Goal: Transaction & Acquisition: Purchase product/service

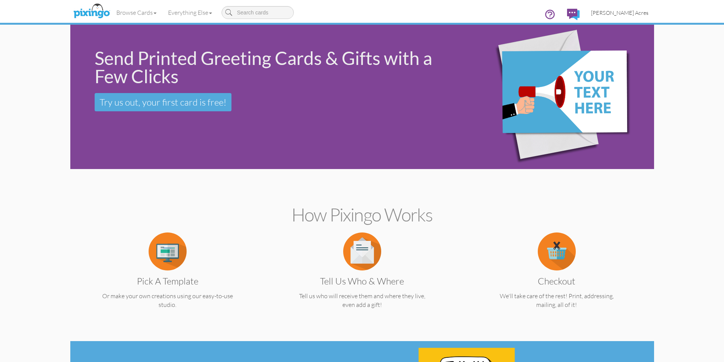
click at [630, 10] on span "[PERSON_NAME] Acres" at bounding box center [619, 13] width 57 height 6
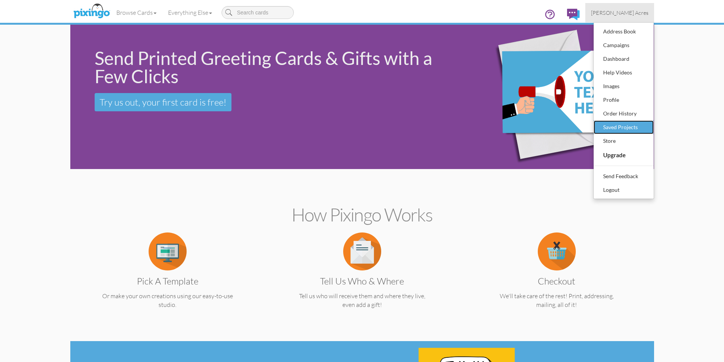
click at [626, 124] on div "Saved Projects" at bounding box center [624, 127] width 45 height 11
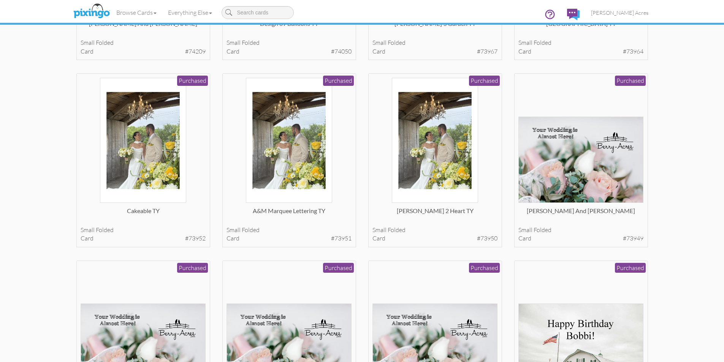
scroll to position [190, 0]
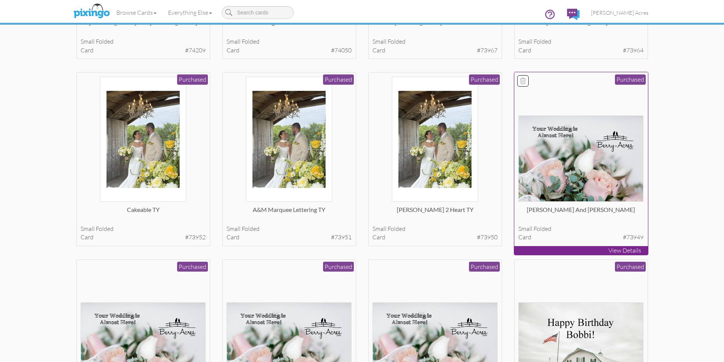
click at [603, 161] on img at bounding box center [581, 159] width 125 height 86
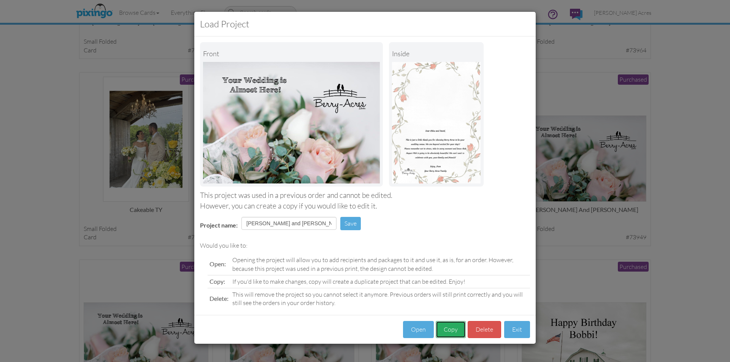
click at [452, 326] on button "Copy" at bounding box center [451, 329] width 30 height 17
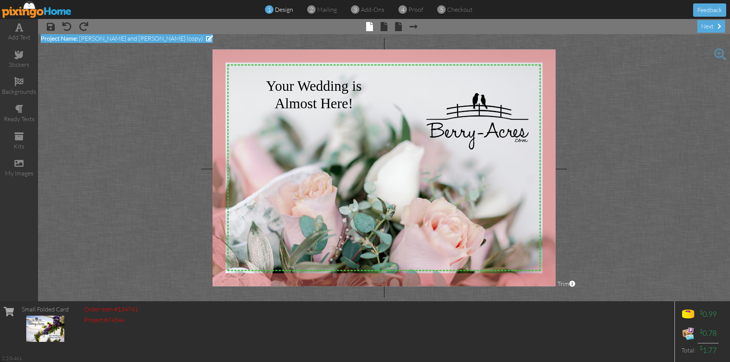
click at [206, 37] on span at bounding box center [209, 38] width 7 height 6
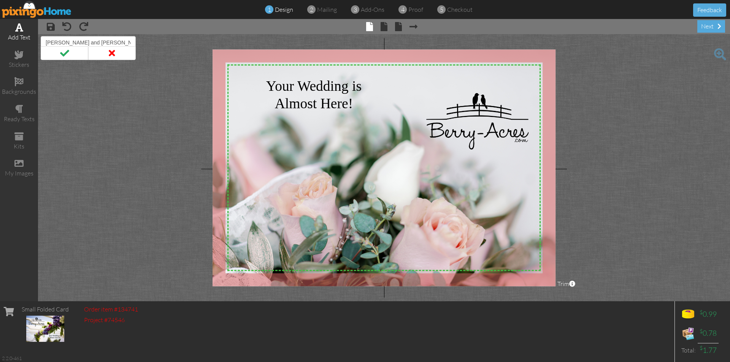
drag, startPoint x: 122, startPoint y: 42, endPoint x: 2, endPoint y: 38, distance: 119.8
click at [2, 38] on div "add text stickers backgrounds ready texts kits my images × save × undo × redo ×…" at bounding box center [365, 160] width 730 height 283
type input "[PERSON_NAME] and [PERSON_NAME] Treat"
click at [382, 27] on span at bounding box center [384, 26] width 7 height 9
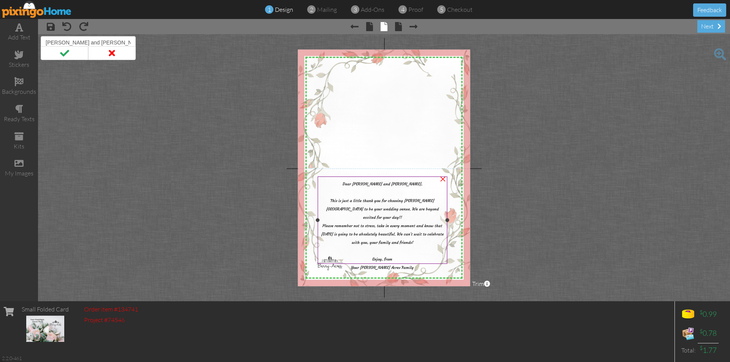
click at [397, 184] on span "Dear [PERSON_NAME] and [PERSON_NAME]," at bounding box center [383, 183] width 80 height 5
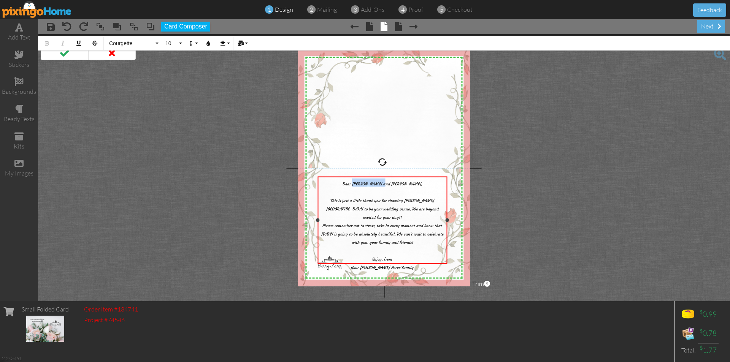
drag, startPoint x: 401, startPoint y: 182, endPoint x: 372, endPoint y: 186, distance: 29.6
click at [372, 186] on span "Dear [PERSON_NAME] and [PERSON_NAME]," at bounding box center [383, 183] width 80 height 5
drag, startPoint x: 342, startPoint y: 225, endPoint x: 325, endPoint y: 222, distance: 17.3
click at [325, 222] on div "Please remember not to stress, take in every moment and know that [DATE] is goi…" at bounding box center [382, 245] width 126 height 50
click at [400, 29] on span at bounding box center [398, 26] width 7 height 9
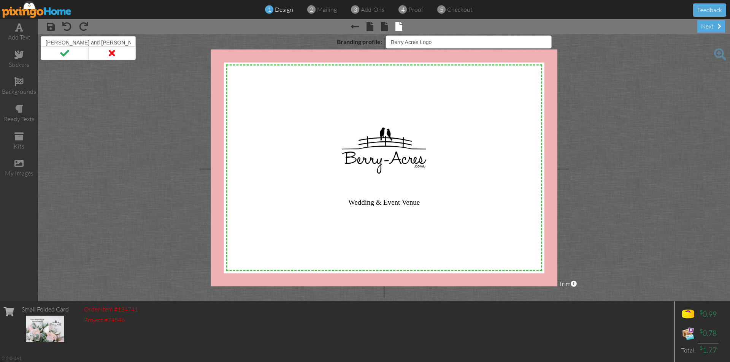
select select "object:786"
click at [722, 26] on div "next" at bounding box center [711, 26] width 28 height 13
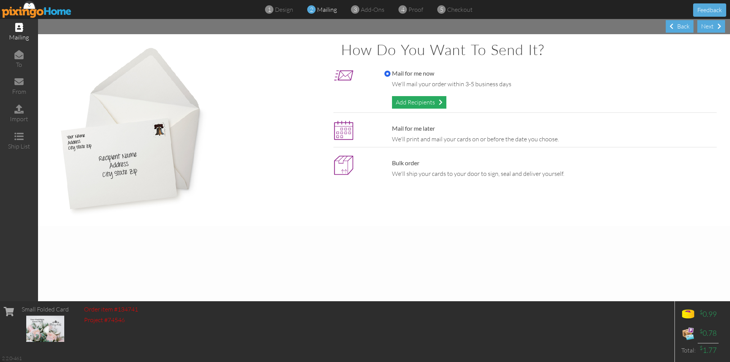
click at [430, 103] on div "Add Recipients" at bounding box center [419, 102] width 54 height 13
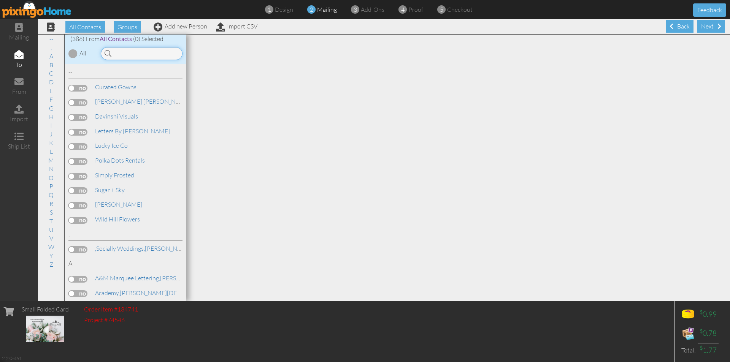
click at [133, 53] on input at bounding box center [142, 53] width 82 height 13
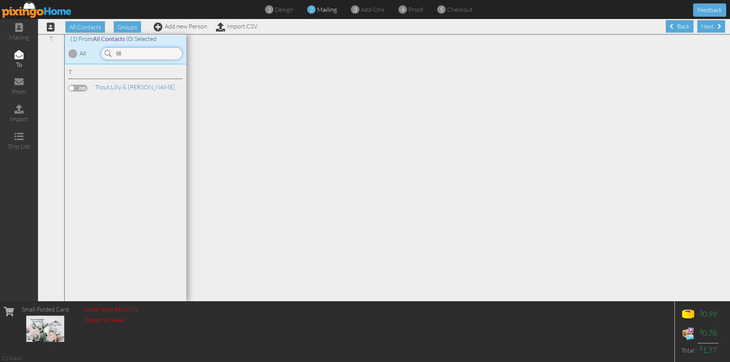
type input "lill"
click at [78, 86] on label at bounding box center [77, 88] width 19 height 7
click at [0, 0] on input "checkbox" at bounding box center [0, 0] width 0 height 0
click at [717, 25] on span at bounding box center [719, 26] width 4 height 6
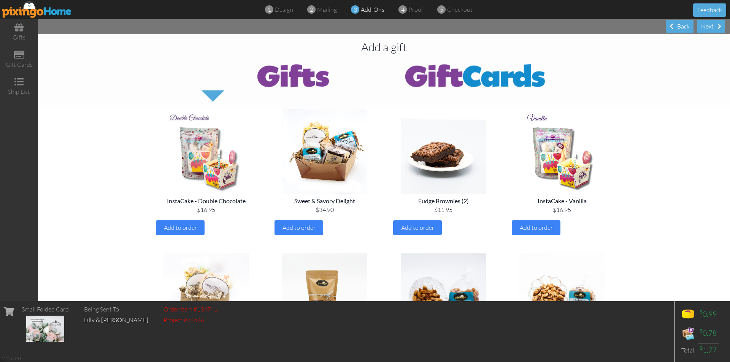
click at [459, 79] on img at bounding box center [475, 75] width 183 height 30
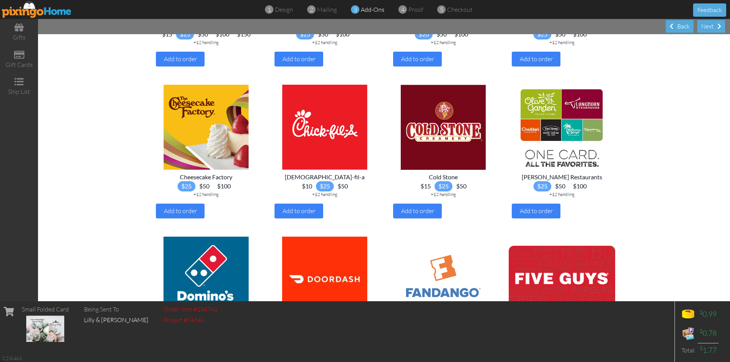
scroll to position [190, 0]
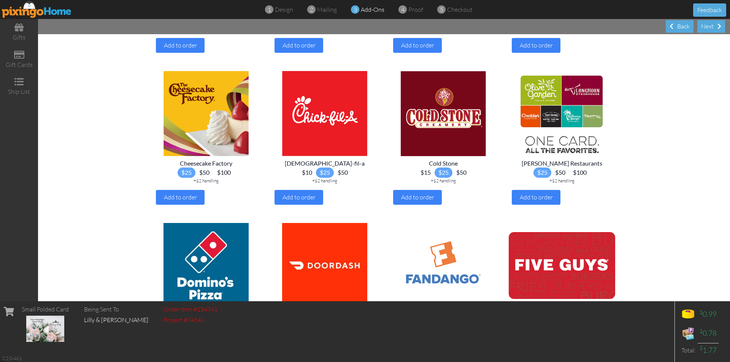
click at [423, 174] on span "$15" at bounding box center [426, 173] width 18 height 10
click at [706, 28] on div "Next" at bounding box center [711, 26] width 28 height 13
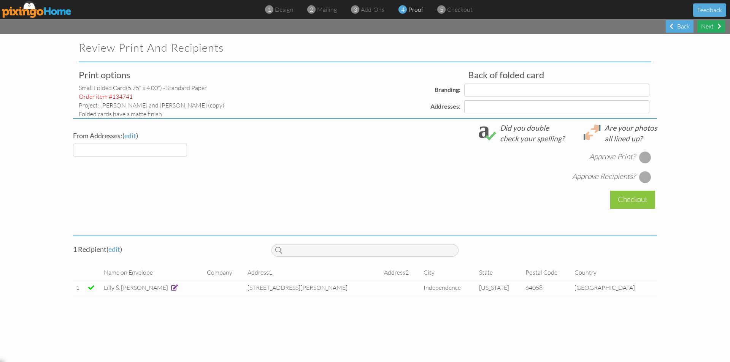
select select "object:2388"
select select "object:2392"
select select "object:2393"
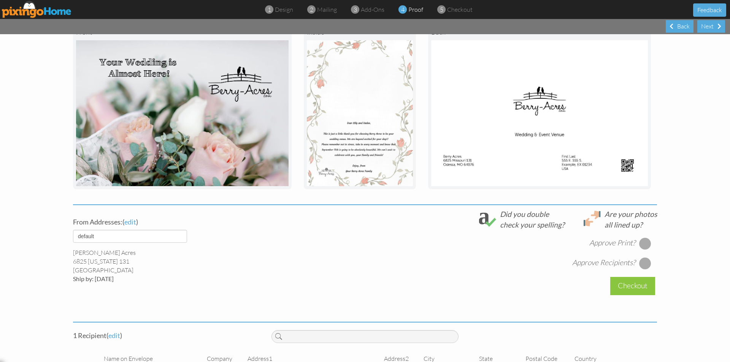
scroll to position [114, 0]
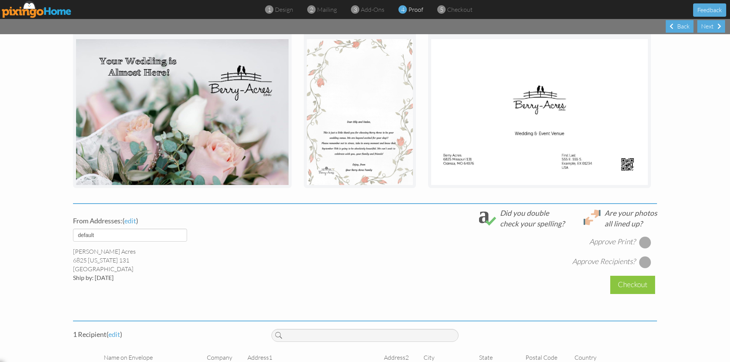
click at [641, 244] on div at bounding box center [645, 242] width 12 height 12
click at [641, 264] on div at bounding box center [645, 262] width 12 height 12
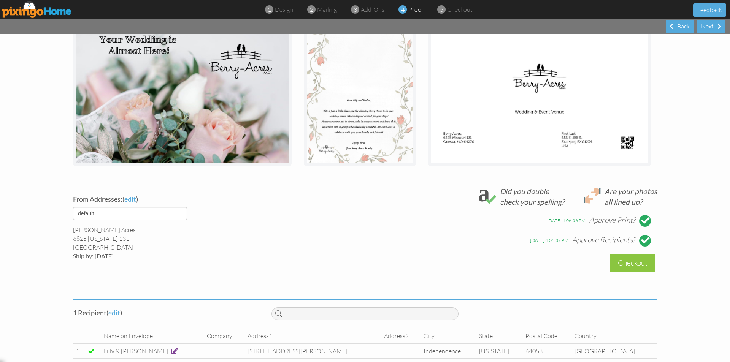
scroll to position [148, 0]
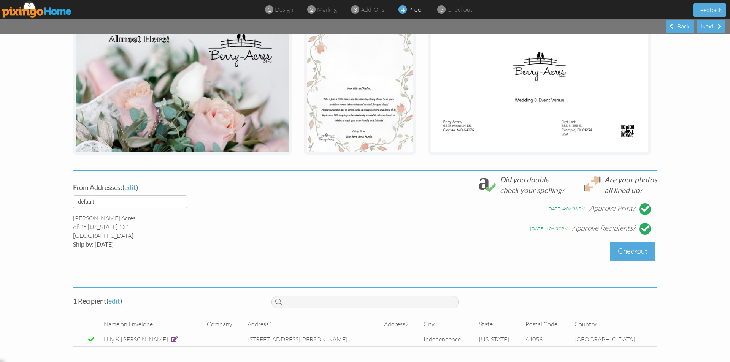
click at [633, 254] on div "Checkout" at bounding box center [632, 252] width 45 height 18
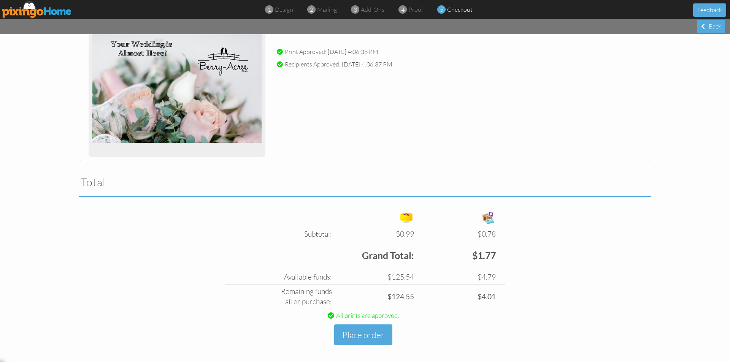
scroll to position [121, 0]
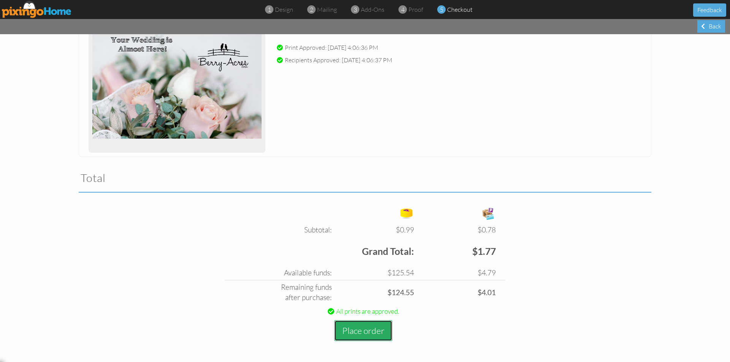
click at [377, 329] on button "Place order" at bounding box center [363, 331] width 58 height 21
